Goal: Task Accomplishment & Management: Manage account settings

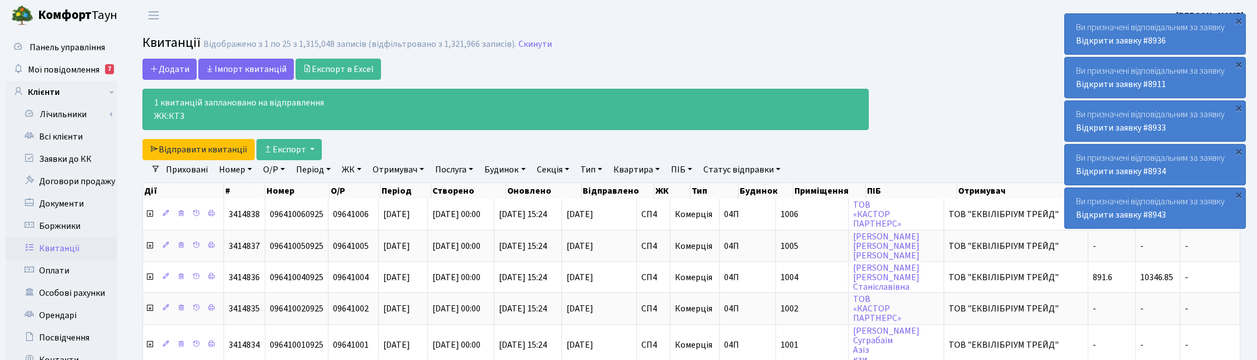
select select "25"
click at [531, 45] on link "Скинути" at bounding box center [536, 44] width 34 height 11
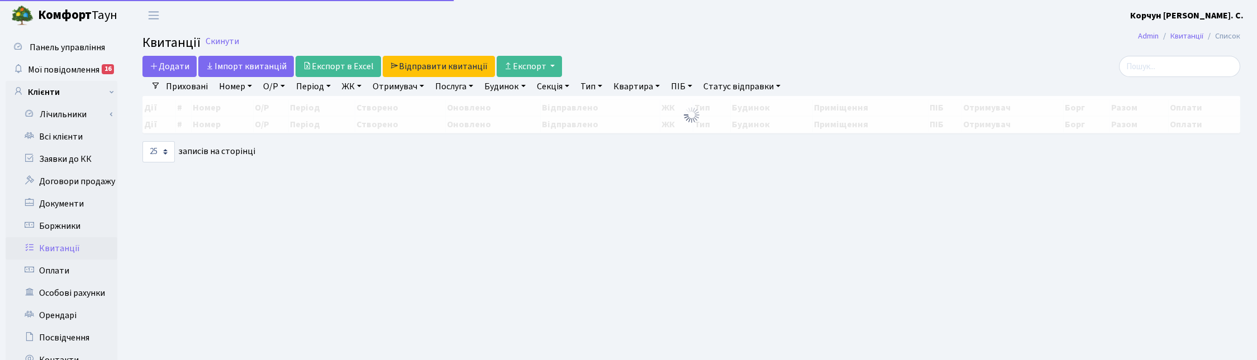
select select "25"
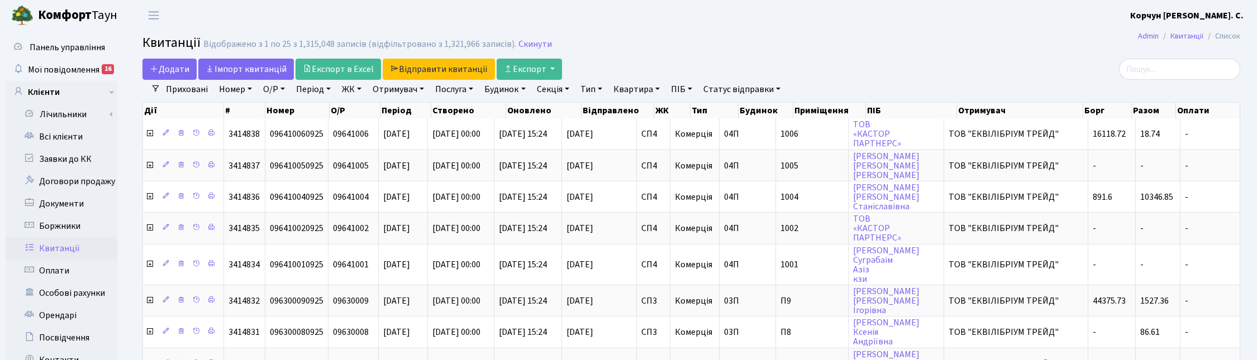
click at [622, 86] on link "Квартира" at bounding box center [636, 89] width 55 height 19
click at [641, 110] on input "text" at bounding box center [642, 111] width 65 height 21
type input "П1"
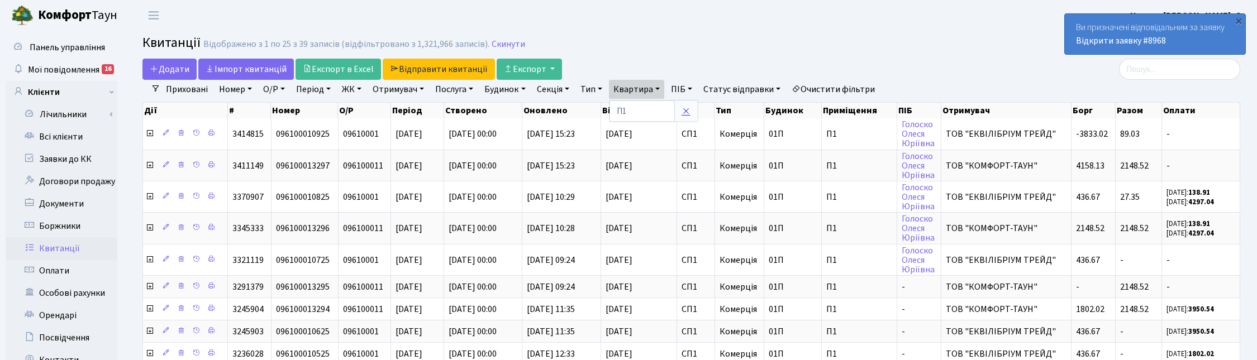
click at [691, 115] on icon at bounding box center [686, 111] width 9 height 9
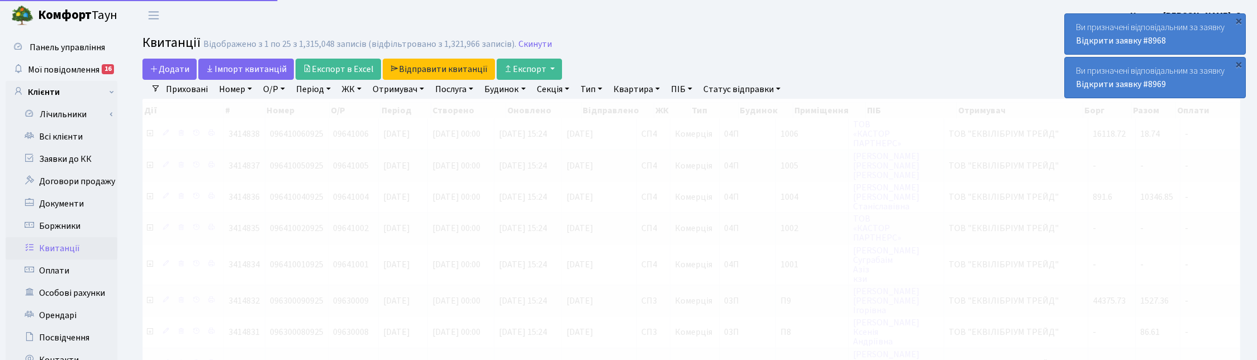
click at [692, 87] on link "ПІБ" at bounding box center [682, 89] width 30 height 19
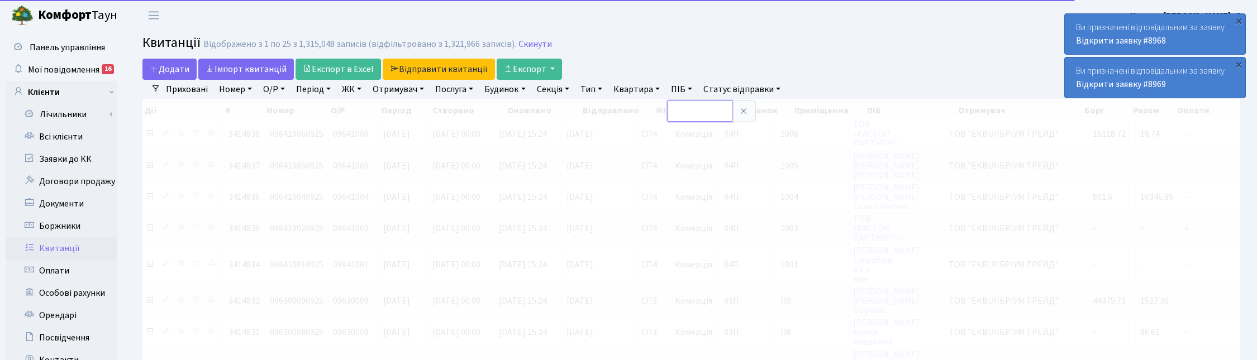
click at [700, 107] on input "text" at bounding box center [699, 111] width 65 height 21
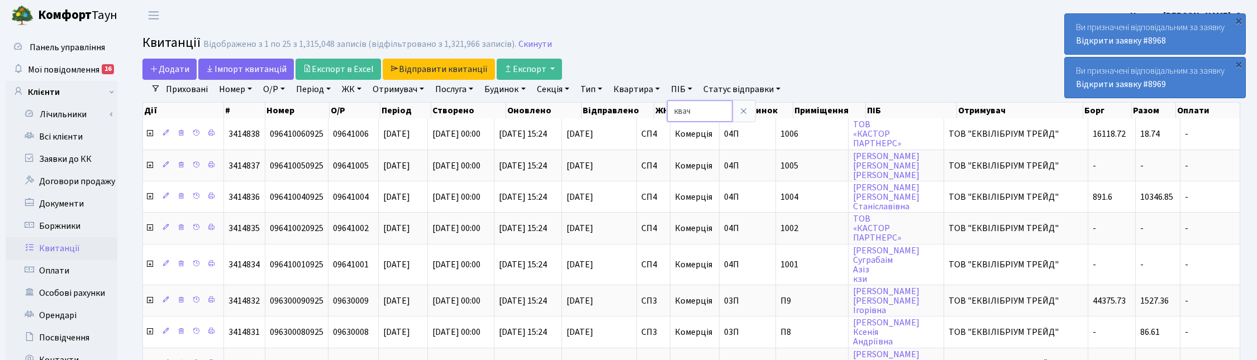
type input "квач"
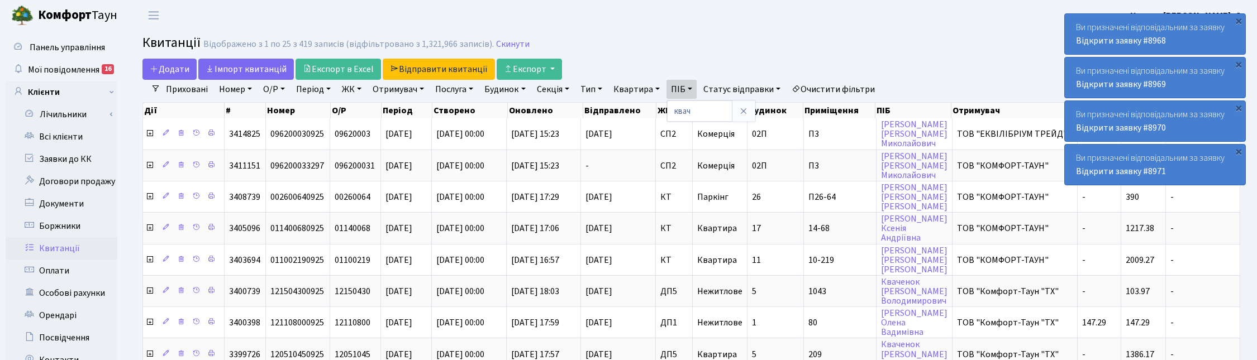
click at [644, 88] on link "Квартира" at bounding box center [636, 89] width 55 height 19
click at [644, 107] on input "text" at bounding box center [642, 111] width 65 height 21
type input "П3"
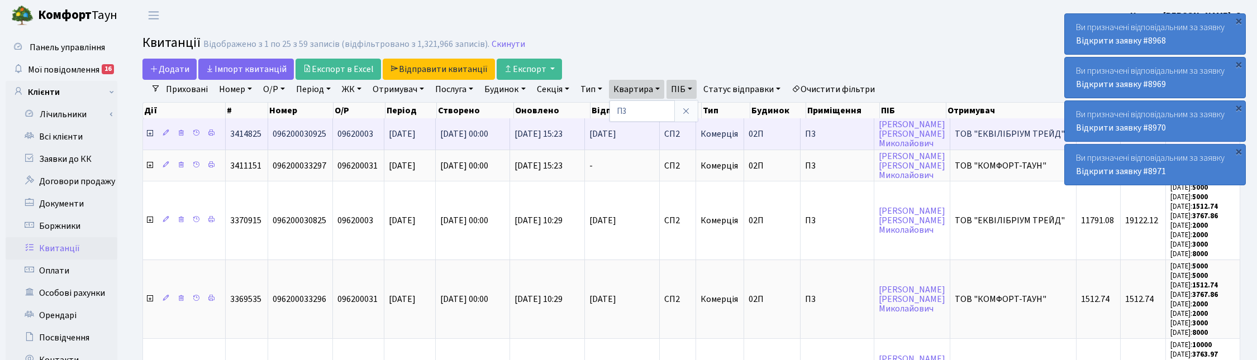
click at [151, 133] on icon at bounding box center [149, 133] width 9 height 9
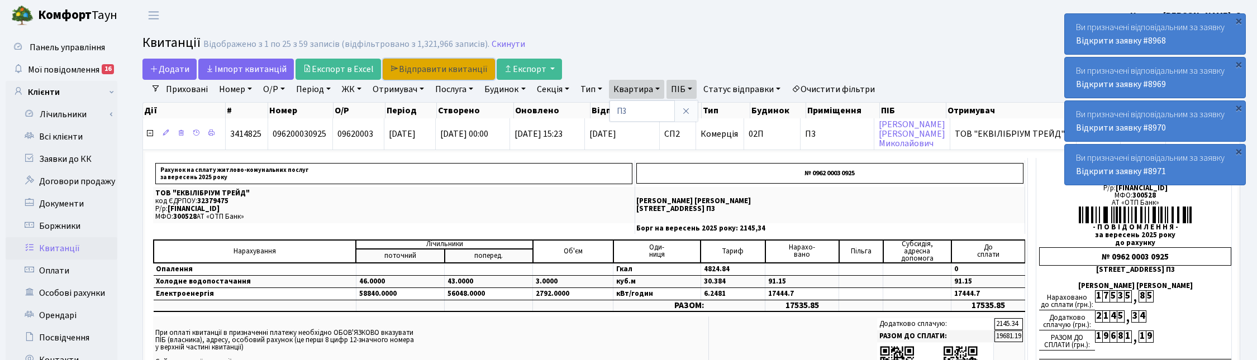
click at [426, 67] on link "Відправити квитанції" at bounding box center [439, 69] width 112 height 21
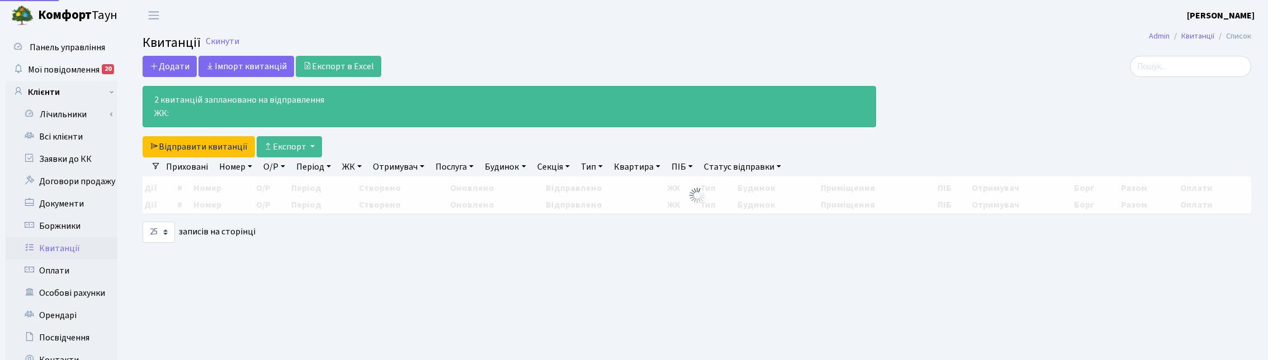
select select "25"
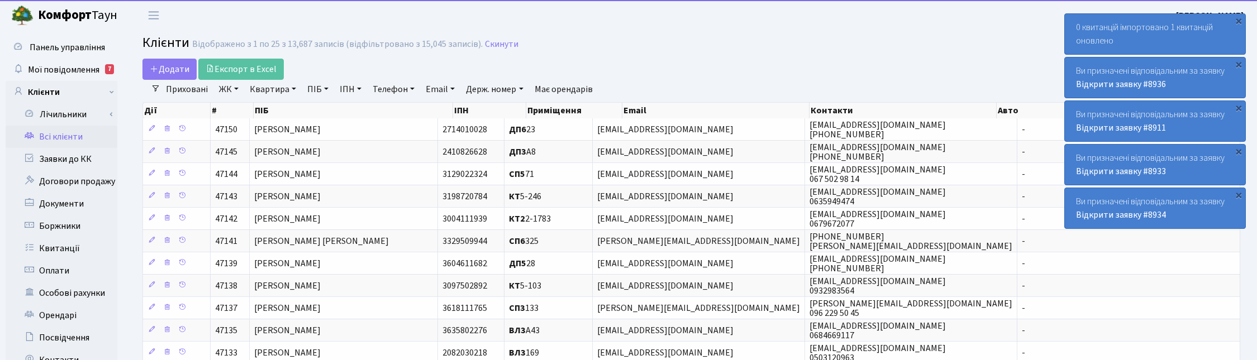
select select "25"
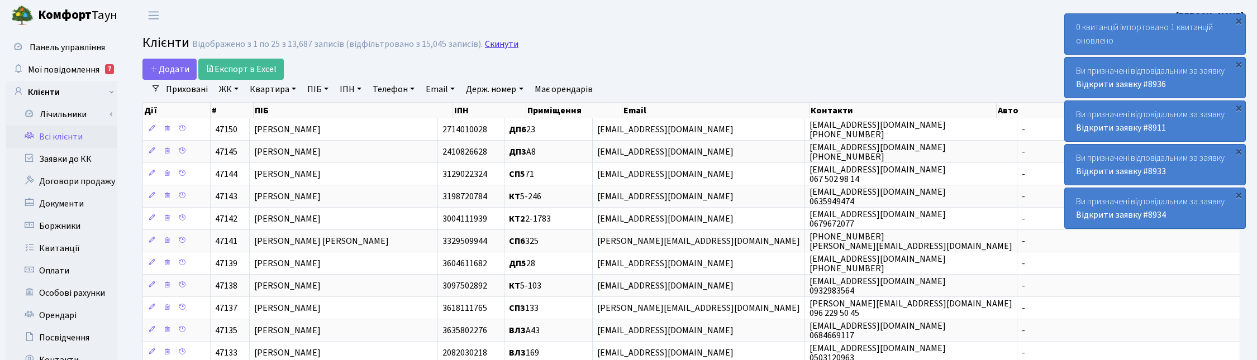
click at [490, 46] on link "Скинути" at bounding box center [502, 44] width 34 height 11
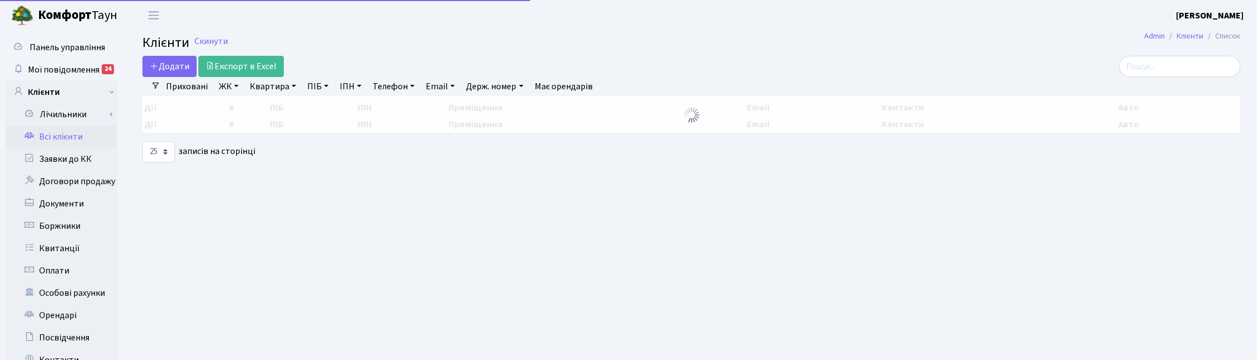
select select "25"
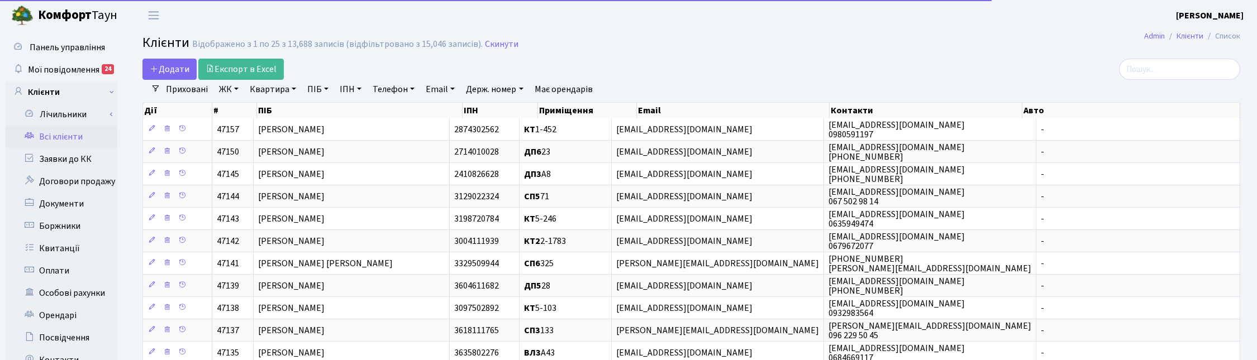
click at [316, 87] on link "ПІБ" at bounding box center [318, 89] width 30 height 19
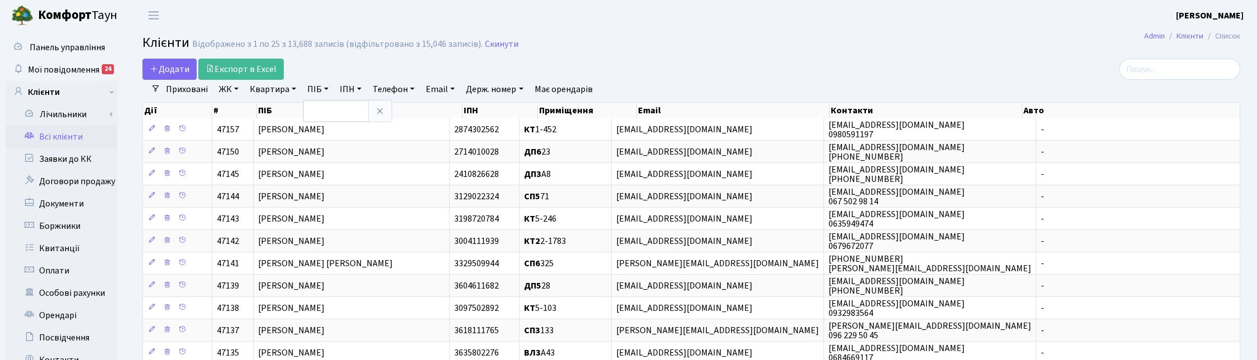
click at [291, 87] on link "Квартира" at bounding box center [272, 89] width 55 height 19
click at [286, 107] on input "text" at bounding box center [278, 111] width 65 height 21
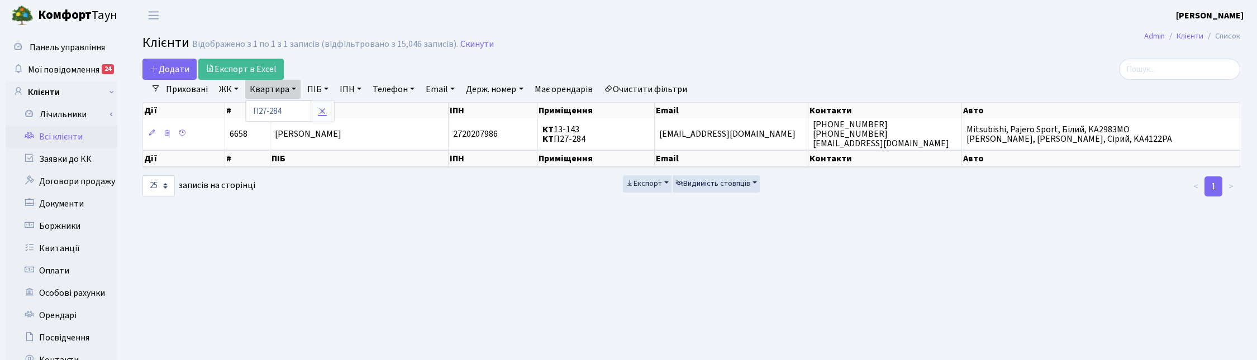
click at [323, 115] on icon at bounding box center [322, 111] width 9 height 9
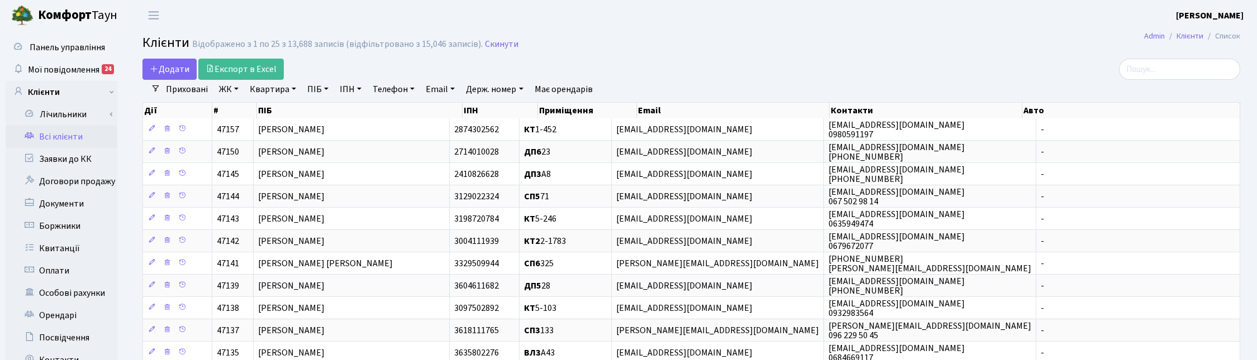
click at [243, 9] on header "Комфорт Таун Корчун І. С. Мій обліковий запис Вийти" at bounding box center [628, 15] width 1257 height 31
click at [277, 89] on link "Квартира" at bounding box center [272, 89] width 55 height 19
click at [291, 115] on input "text" at bounding box center [278, 111] width 65 height 21
type input "188"
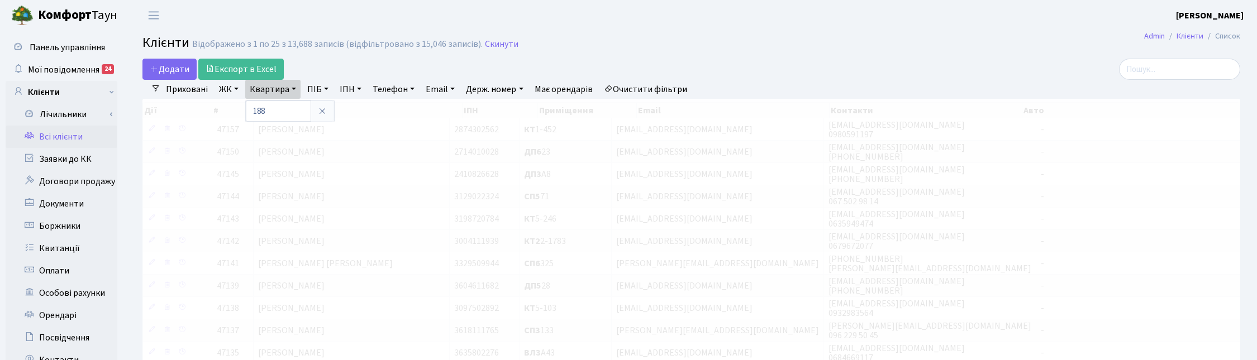
click at [230, 88] on link "ЖК" at bounding box center [229, 89] width 29 height 19
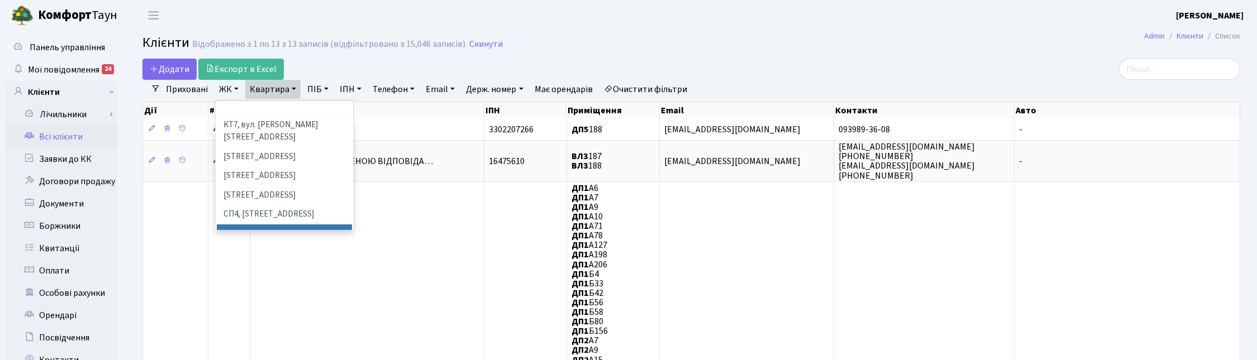
scroll to position [140, 0]
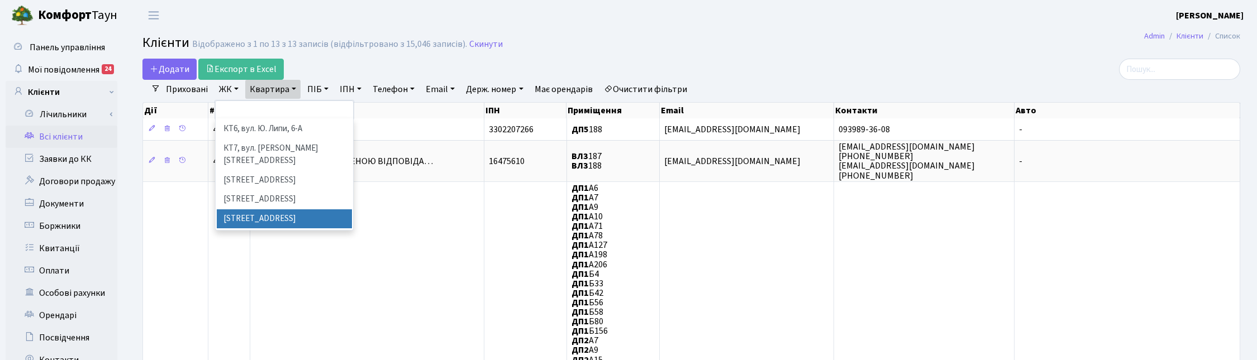
click at [255, 210] on li "СП3, Столичне шосе, 3" at bounding box center [284, 220] width 135 height 20
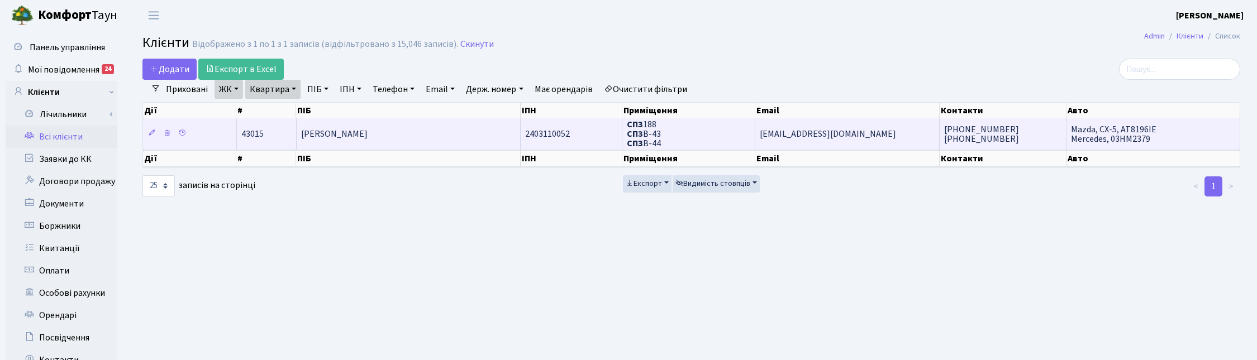
click at [367, 124] on td "[PERSON_NAME]" at bounding box center [409, 133] width 224 height 31
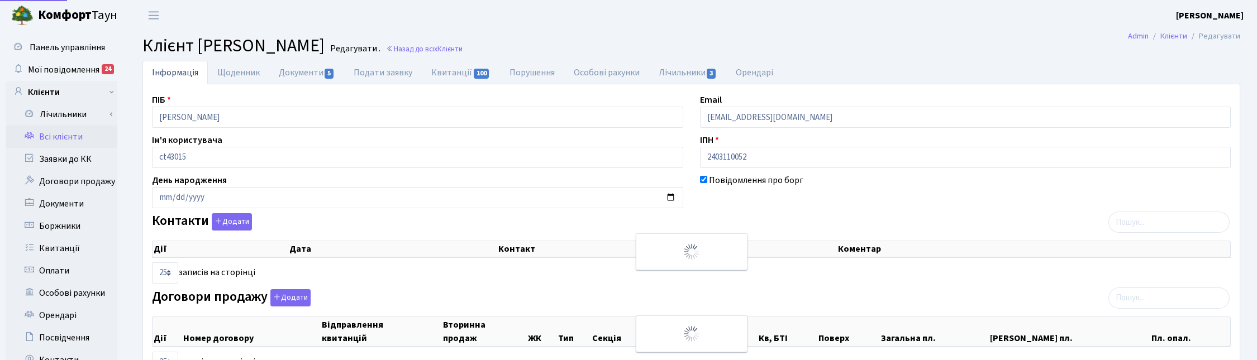
select select "25"
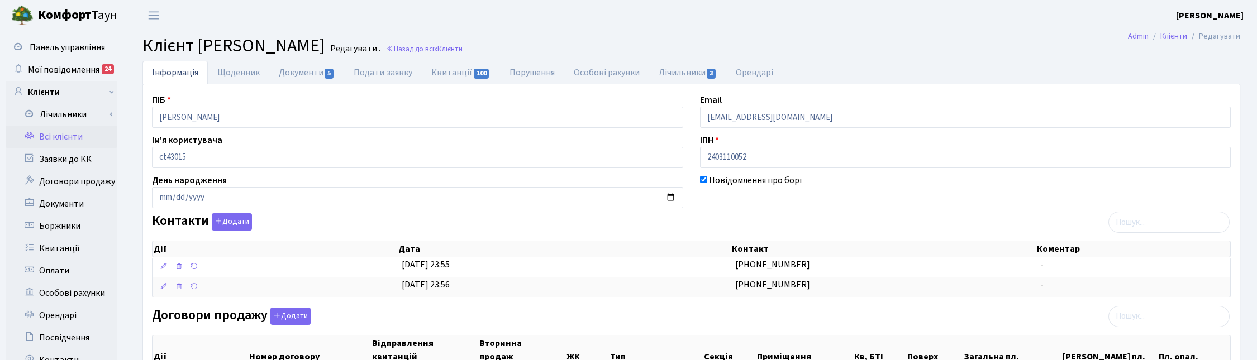
click at [862, 45] on h2 "Клієнт [PERSON_NAME] . Назад до всіх Клієнти" at bounding box center [692, 45] width 1098 height 21
click at [778, 221] on div "Контакти Додати Дії Дата Контакт Коментар Дії Дата Контакт Коментар" at bounding box center [692, 257] width 1096 height 89
click at [909, 44] on h2 "Клієнт [PERSON_NAME] . Назад до всіх Клієнти" at bounding box center [692, 45] width 1098 height 21
